Goal: Find contact information: Find contact information

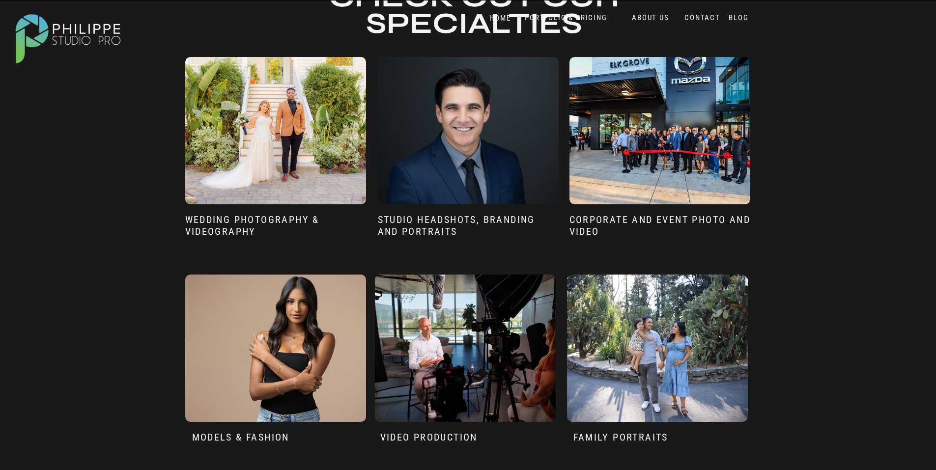
scroll to position [668, 0]
click at [479, 175] on div at bounding box center [468, 130] width 181 height 147
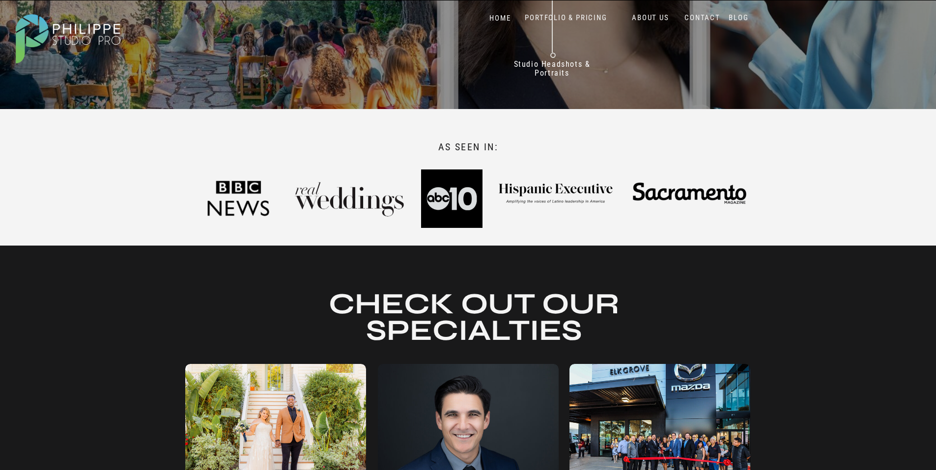
scroll to position [361, 0]
click at [699, 15] on nav "CONTACT" at bounding box center [702, 17] width 40 height 9
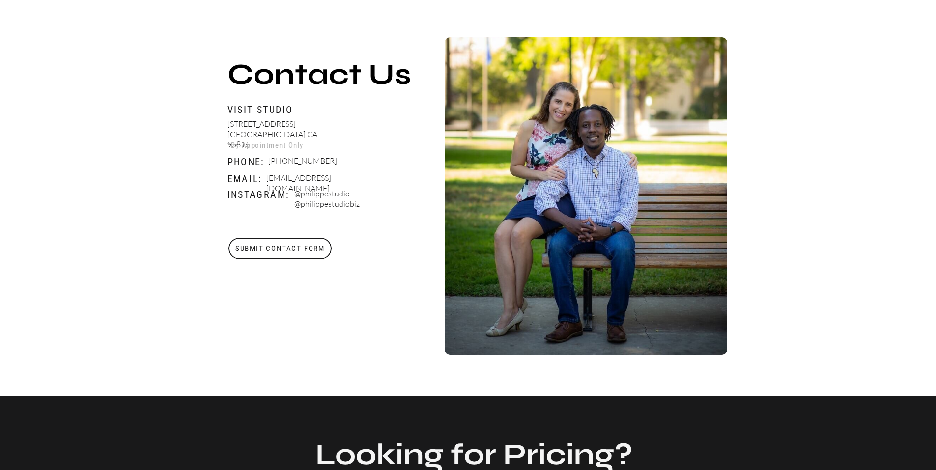
scroll to position [365, 0]
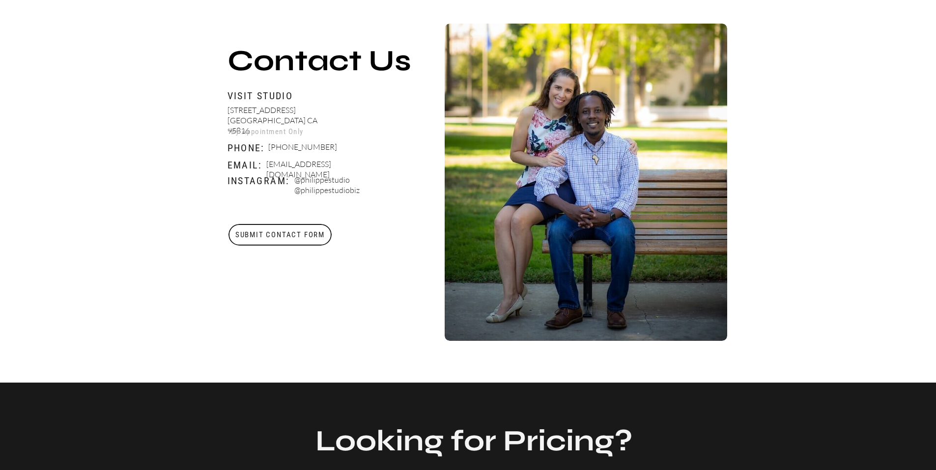
click at [299, 236] on h3 "Submit Contact Form" at bounding box center [280, 235] width 105 height 22
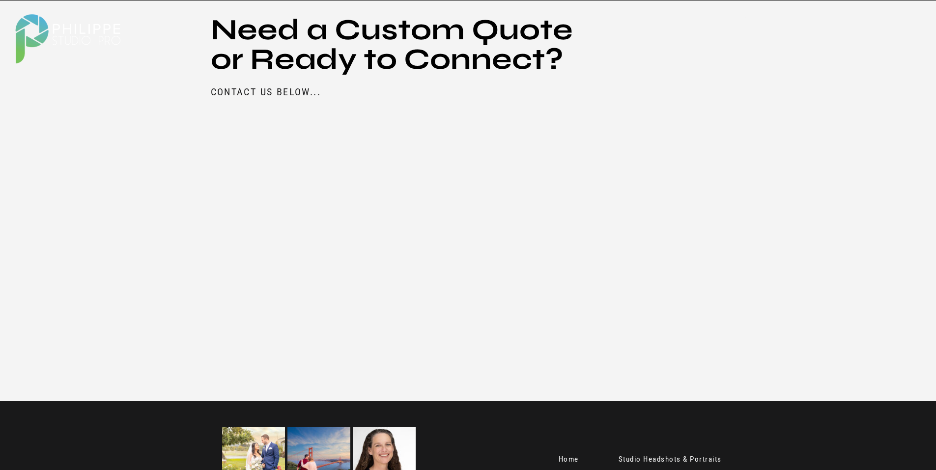
scroll to position [1135, 0]
